Goal: Find specific page/section: Find specific page/section

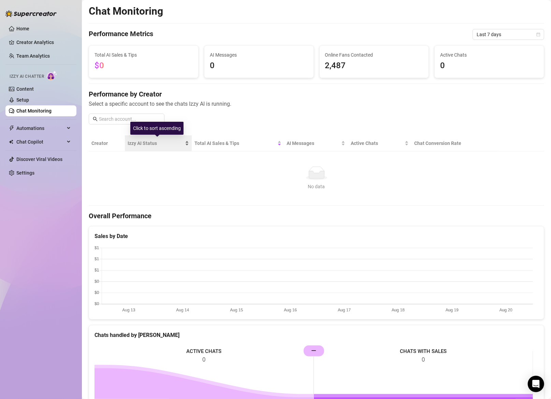
click at [142, 141] on span "Izzy AI Status" at bounding box center [156, 144] width 56 height 8
click at [141, 141] on span "Izzy AI Status" at bounding box center [156, 144] width 56 height 8
click at [142, 120] on input "text" at bounding box center [129, 119] width 61 height 8
click at [126, 119] on input "text" at bounding box center [129, 119] width 61 height 8
type input "mocha"
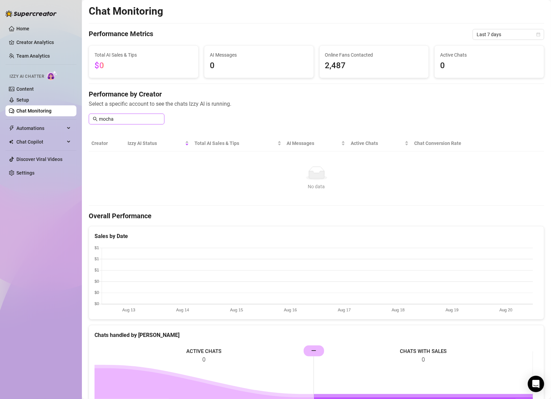
click at [95, 119] on icon "search" at bounding box center [95, 119] width 5 height 5
click at [135, 115] on input "mocha" at bounding box center [129, 119] width 61 height 8
click at [148, 119] on input "mocha" at bounding box center [129, 119] width 61 height 8
drag, startPoint x: 129, startPoint y: 120, endPoint x: 59, endPoint y: 118, distance: 70.0
click at [59, 118] on div "Home Creator Analytics Team Analytics Izzy AI Chatter Content Setup Chat Monito…" at bounding box center [275, 199] width 551 height 399
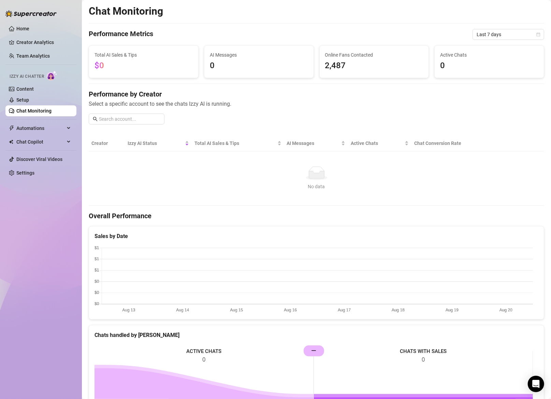
click at [288, 130] on div "Chat Monitoring Performance Metrics Last 7 days Total AI Sales & Tips $0 AI Mes…" at bounding box center [317, 299] width 456 height 589
click at [98, 144] on th "Creator" at bounding box center [107, 144] width 36 height 16
click at [146, 143] on span "Izzy AI Status" at bounding box center [156, 144] width 56 height 8
click at [145, 144] on span "Izzy AI Status" at bounding box center [156, 144] width 56 height 8
click at [26, 101] on link "Setup" at bounding box center [22, 99] width 13 height 5
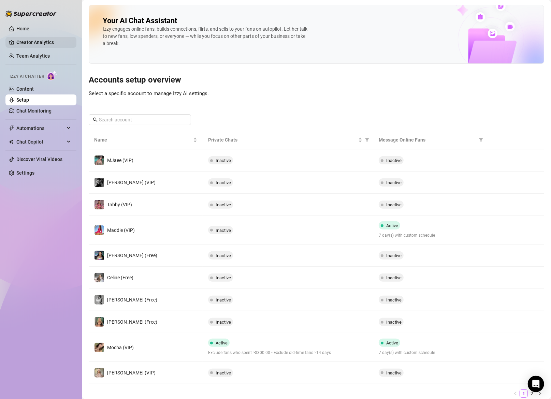
click at [27, 39] on link "Creator Analytics" at bounding box center [43, 42] width 55 height 11
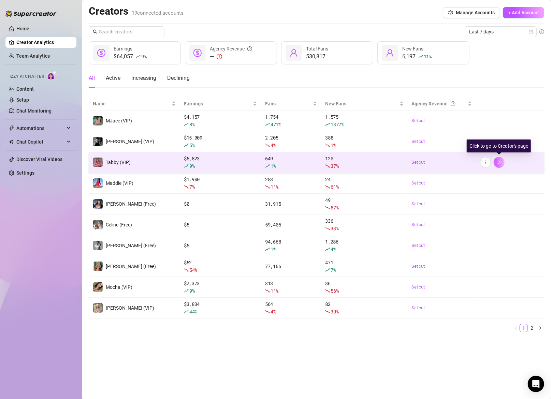
click at [498, 161] on icon "right" at bounding box center [499, 162] width 5 height 5
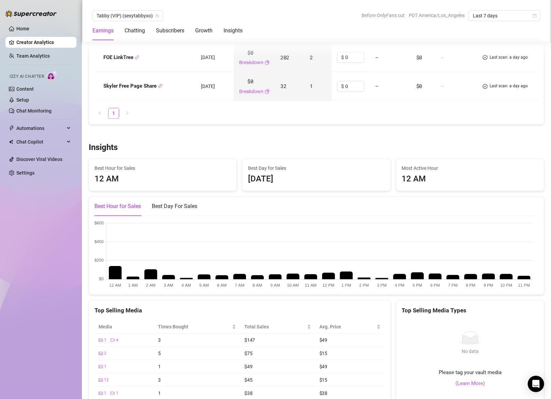
scroll to position [1001, 0]
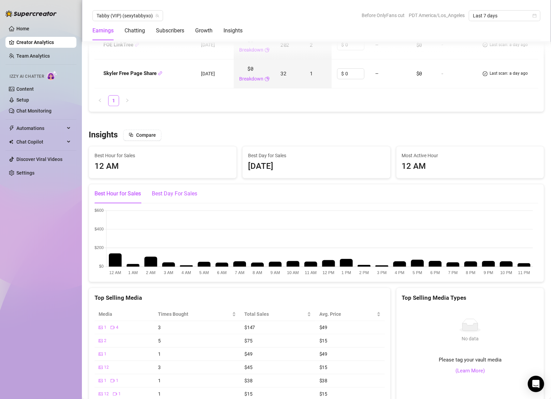
click at [175, 191] on div "Best Day For Sales" at bounding box center [174, 194] width 45 height 8
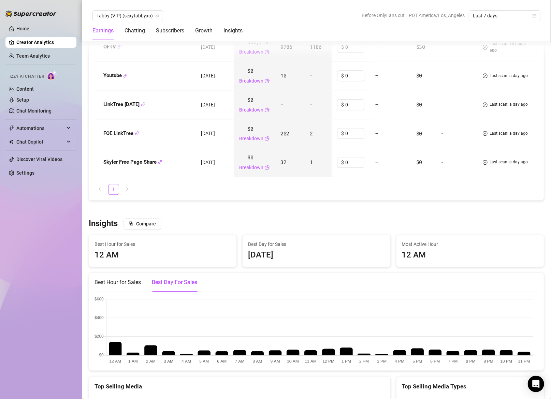
scroll to position [972, 0]
